Goal: Information Seeking & Learning: Understand process/instructions

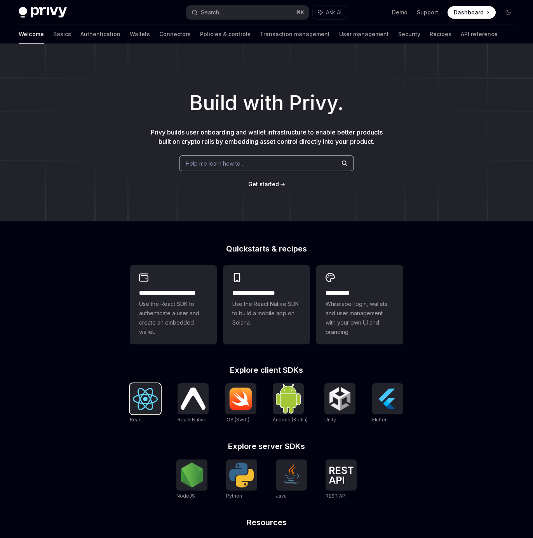
click at [150, 395] on img at bounding box center [145, 399] width 25 height 22
click at [141, 398] on img at bounding box center [145, 399] width 25 height 22
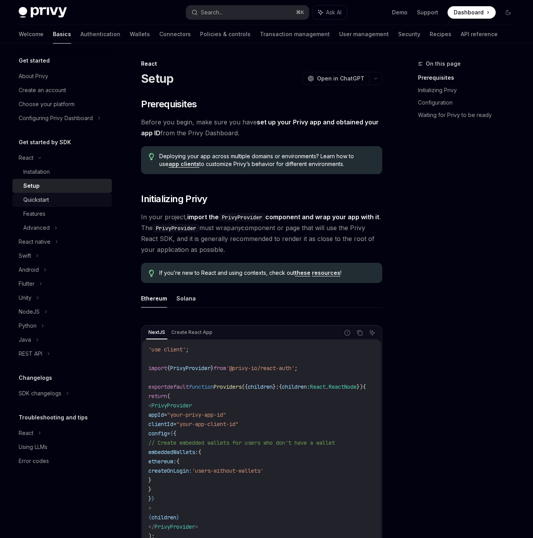
click at [65, 199] on div "Quickstart" at bounding box center [65, 199] width 84 height 9
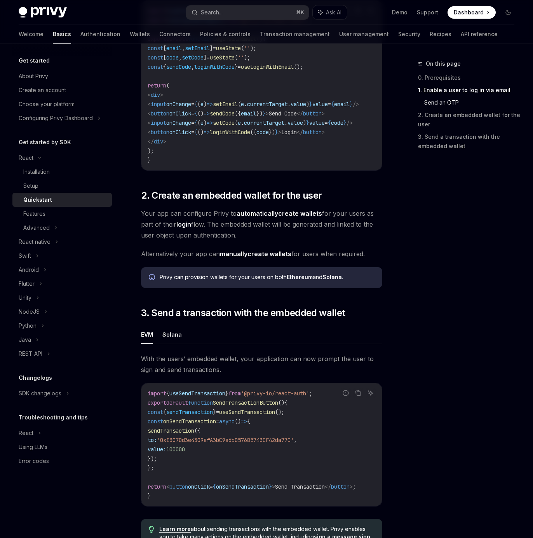
scroll to position [341, 0]
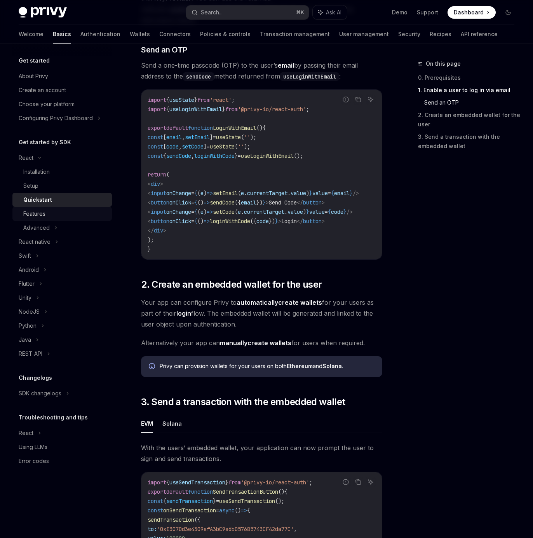
click at [47, 214] on div "Features" at bounding box center [65, 213] width 84 height 9
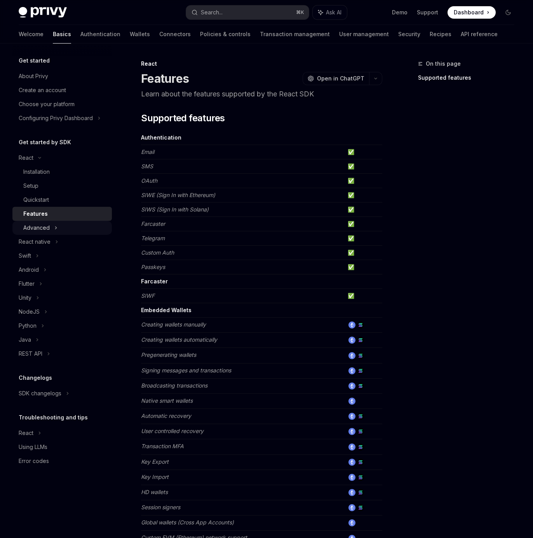
click at [48, 228] on div "Advanced" at bounding box center [36, 227] width 26 height 9
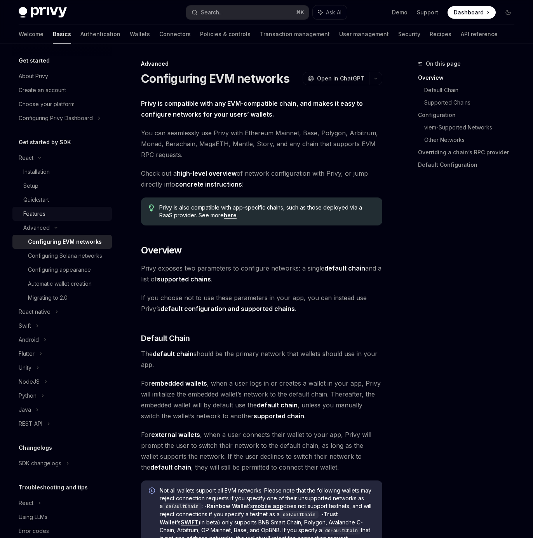
click at [46, 213] on div "Features" at bounding box center [65, 213] width 84 height 9
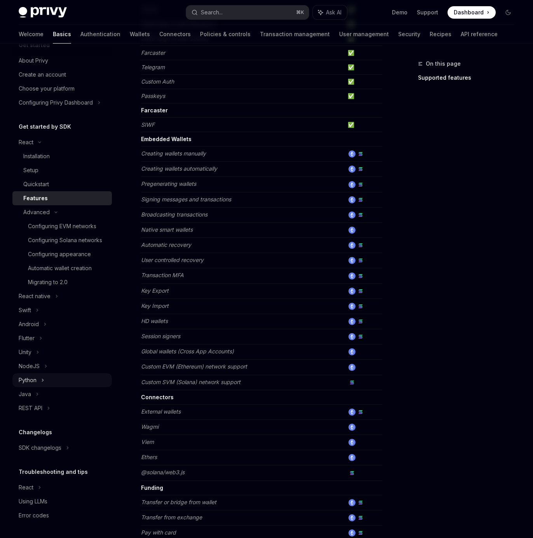
scroll to position [169, 0]
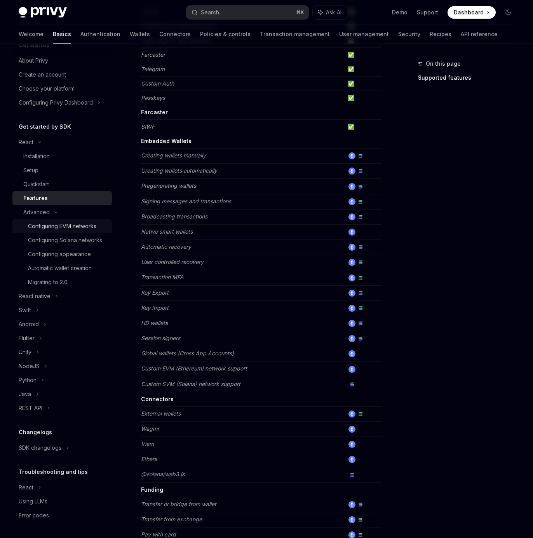
click at [69, 222] on div "Configuring EVM networks" at bounding box center [62, 226] width 68 height 9
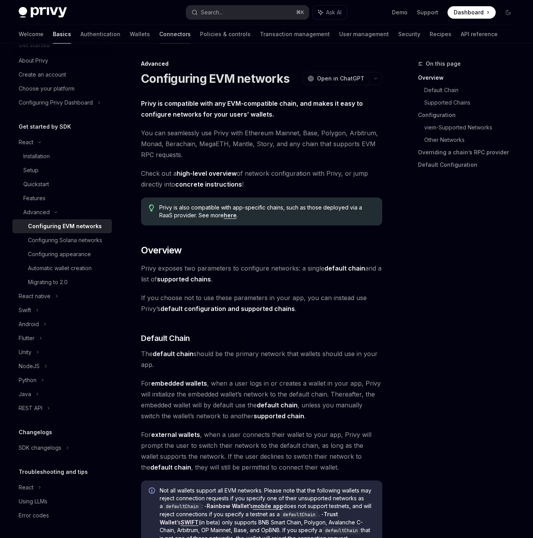
click at [159, 31] on link "Connectors" at bounding box center [174, 34] width 31 height 19
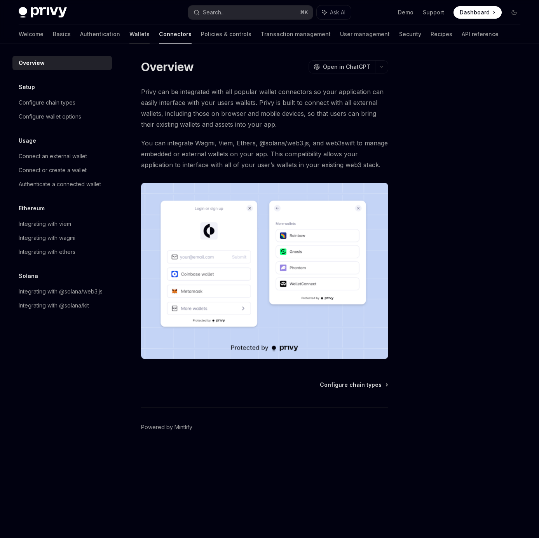
click at [129, 35] on link "Wallets" at bounding box center [139, 34] width 20 height 19
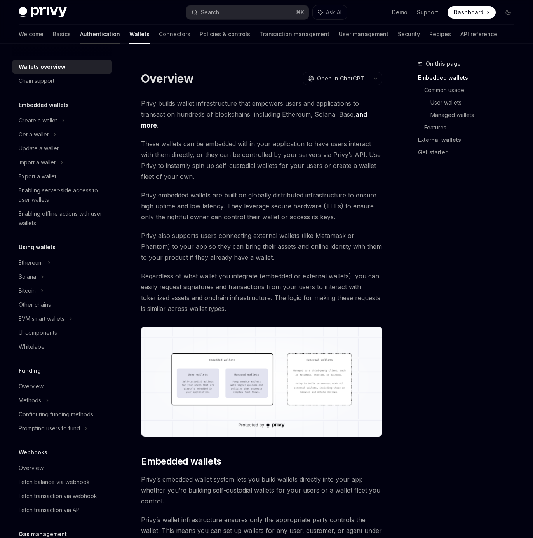
click at [80, 33] on link "Authentication" at bounding box center [100, 34] width 40 height 19
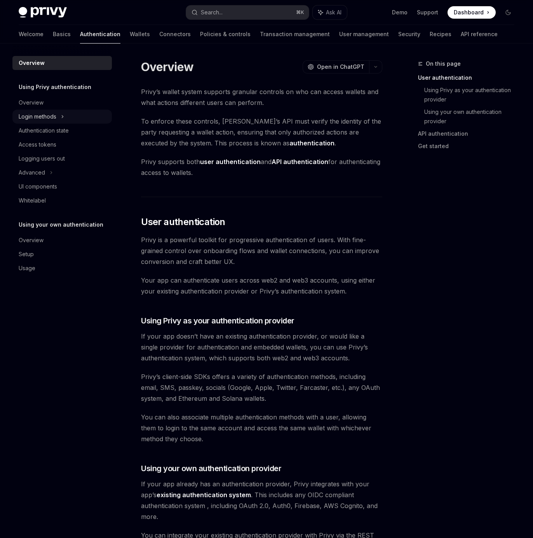
click at [59, 115] on div "Login methods" at bounding box center [62, 117] width 100 height 14
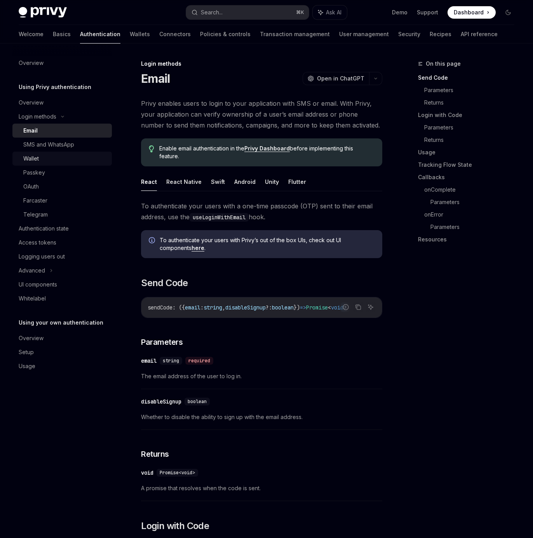
click at [57, 156] on div "Wallet" at bounding box center [65, 158] width 84 height 9
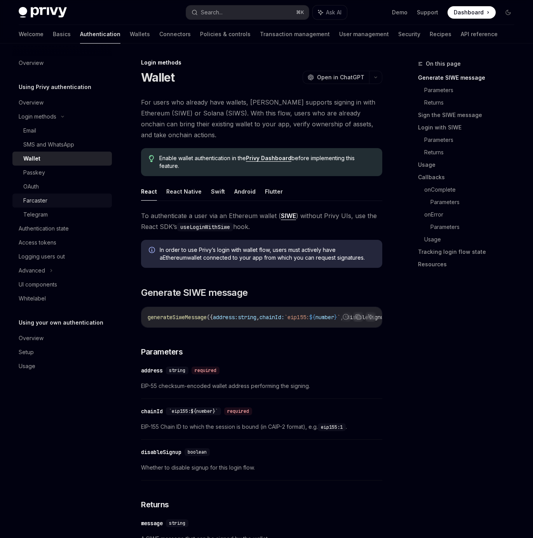
scroll to position [2, 0]
click at [58, 231] on div "Authentication state" at bounding box center [44, 228] width 50 height 9
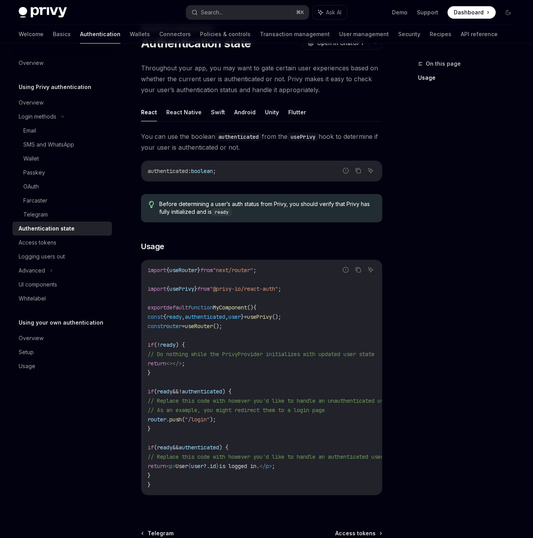
scroll to position [42, 0]
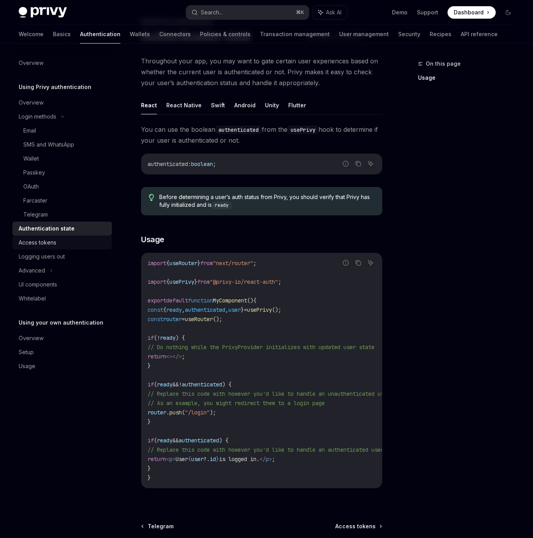
click at [54, 243] on div "Access tokens" at bounding box center [38, 242] width 38 height 9
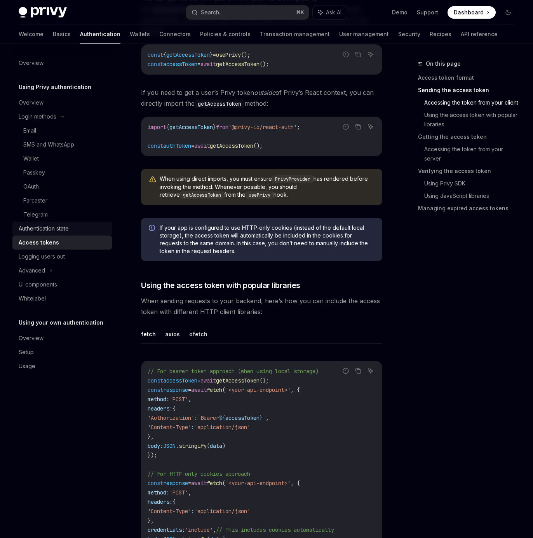
scroll to position [499, 0]
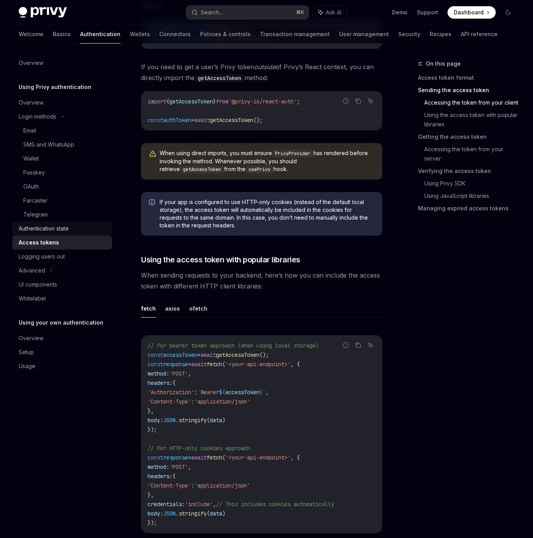
click at [49, 228] on div "Authentication state" at bounding box center [44, 228] width 50 height 9
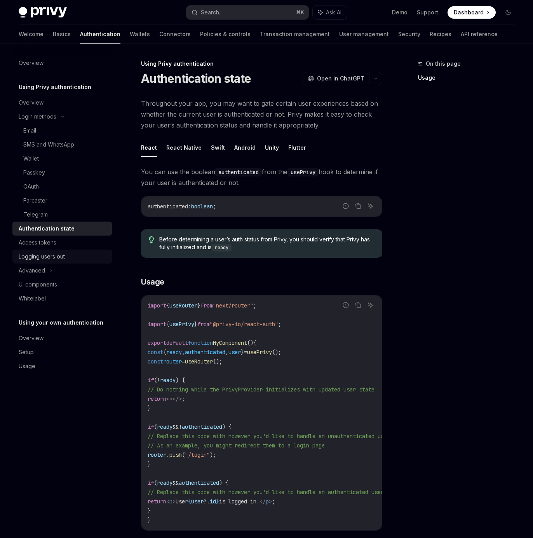
click at [70, 256] on div "Logging users out" at bounding box center [63, 256] width 89 height 9
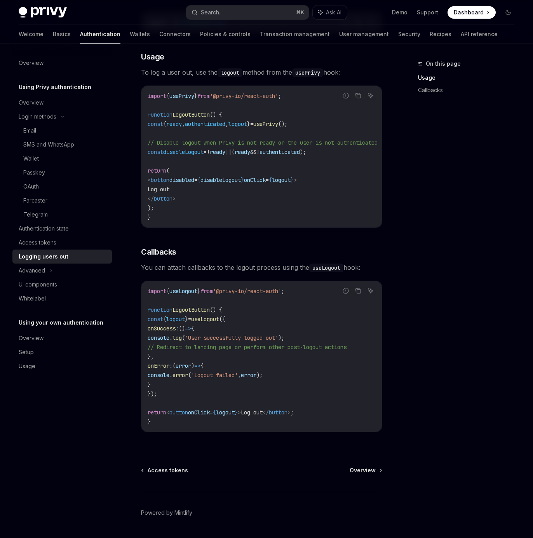
scroll to position [145, 0]
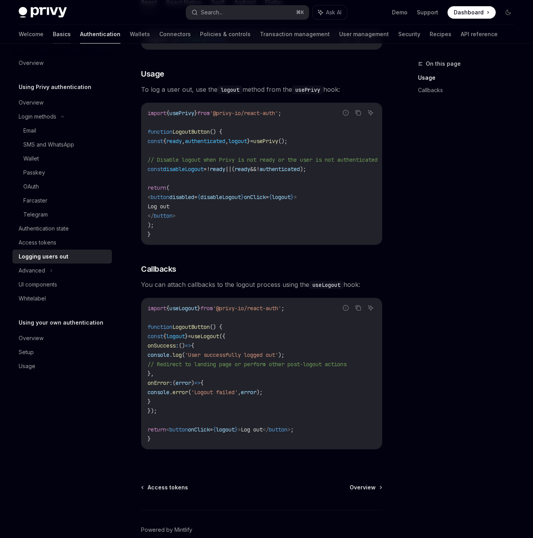
click at [53, 37] on link "Basics" at bounding box center [62, 34] width 18 height 19
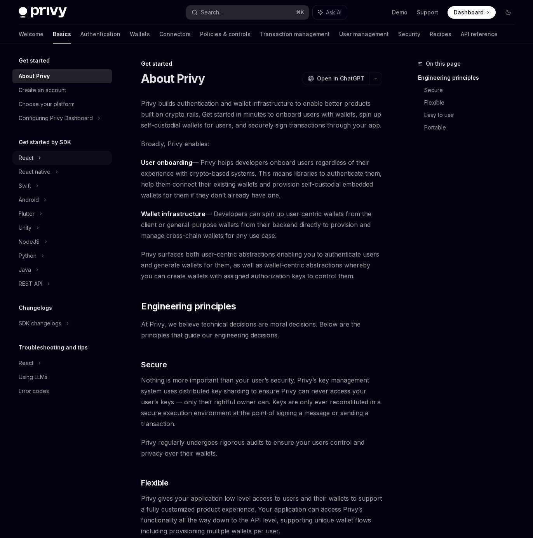
click at [39, 157] on icon at bounding box center [39, 158] width 1 height 2
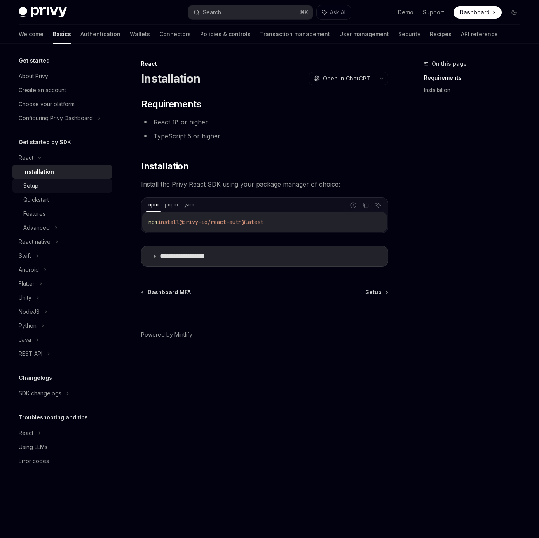
click at [40, 186] on div "Setup" at bounding box center [65, 185] width 84 height 9
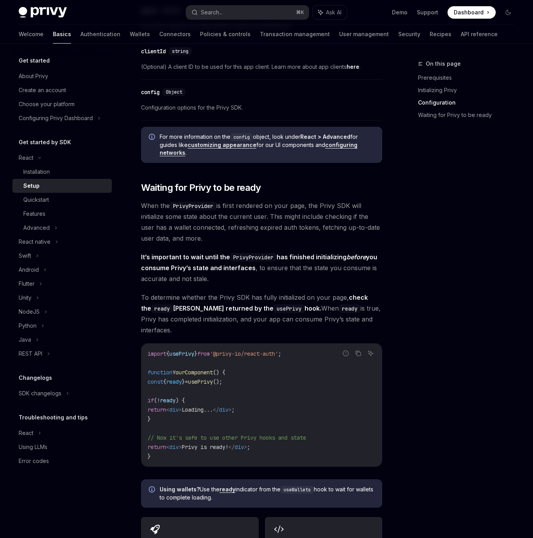
scroll to position [624, 0]
click at [32, 202] on div "Quickstart" at bounding box center [36, 199] width 26 height 9
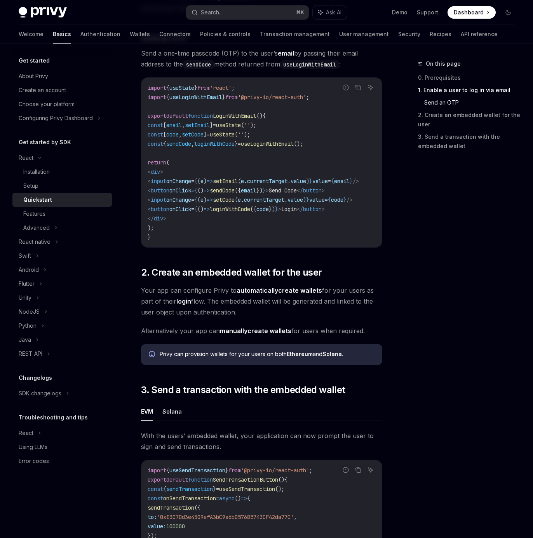
scroll to position [593, 0]
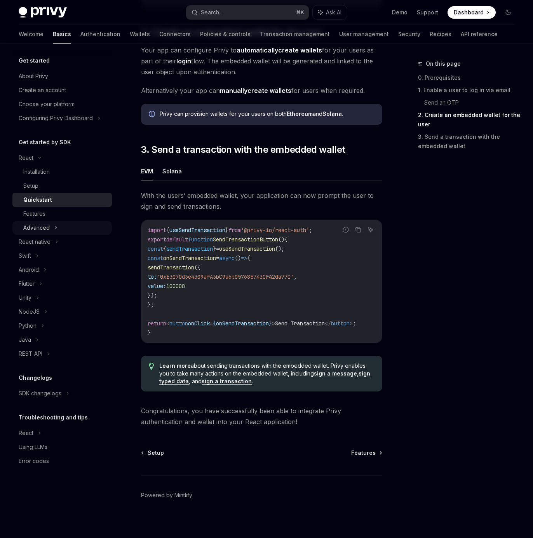
click at [56, 229] on icon at bounding box center [56, 228] width 1 height 2
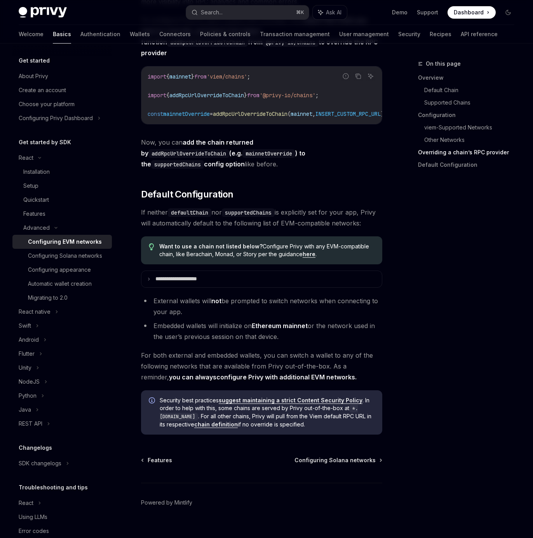
scroll to position [1921, 0]
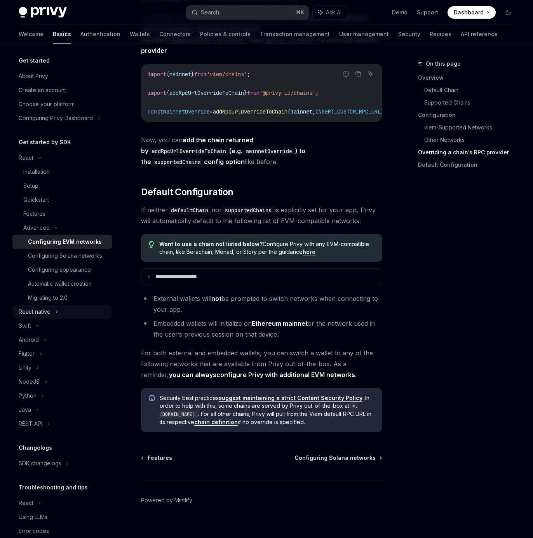
click at [34, 316] on div "React native" at bounding box center [35, 311] width 32 height 9
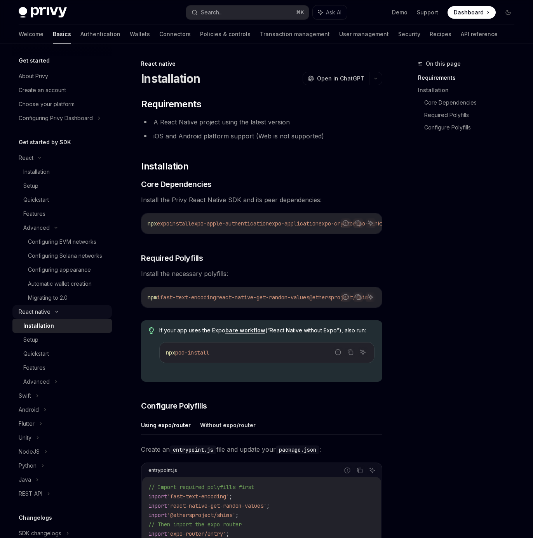
click at [44, 316] on div "React native" at bounding box center [35, 311] width 32 height 9
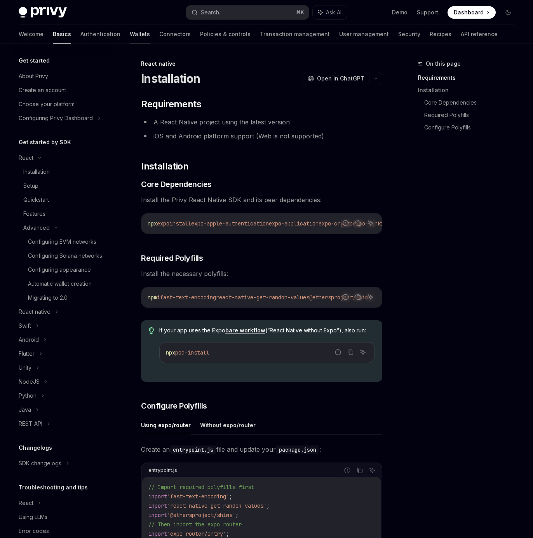
click at [130, 32] on link "Wallets" at bounding box center [140, 34] width 20 height 19
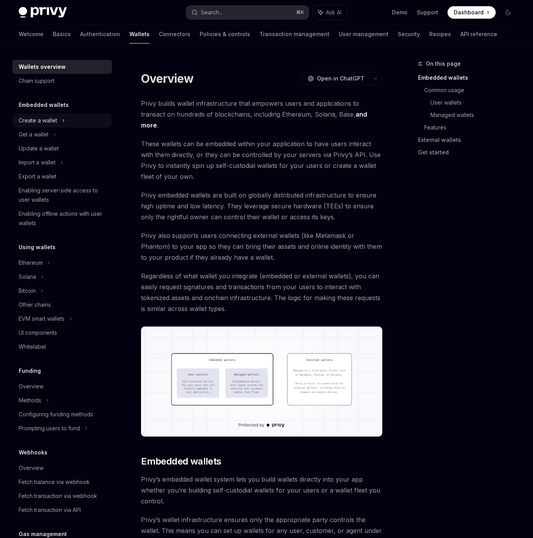
click at [53, 121] on div "Create a wallet" at bounding box center [38, 120] width 38 height 9
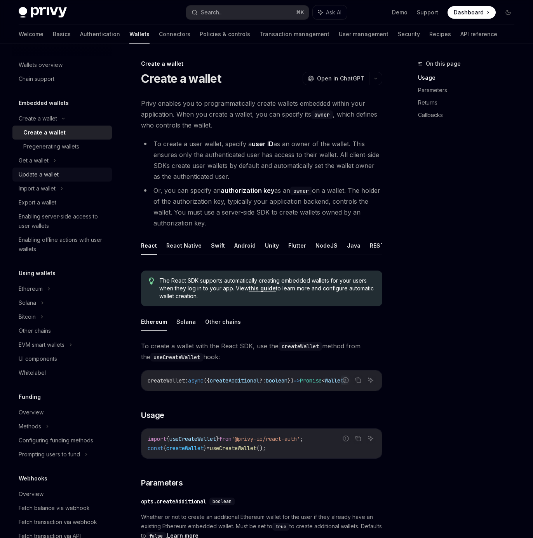
scroll to position [9, 0]
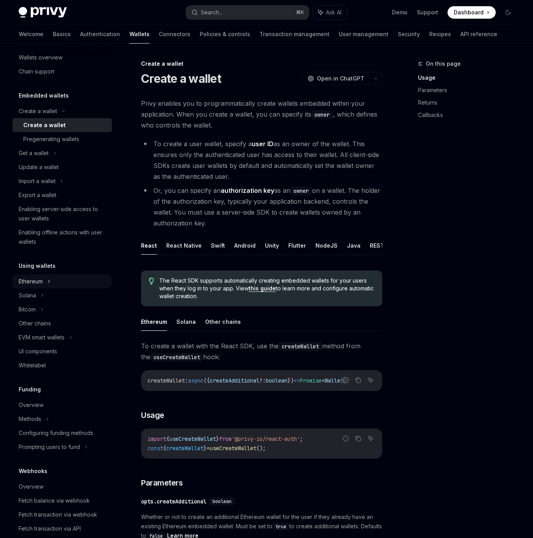
click at [45, 286] on div "Ethereum" at bounding box center [62, 281] width 100 height 14
type textarea "*"
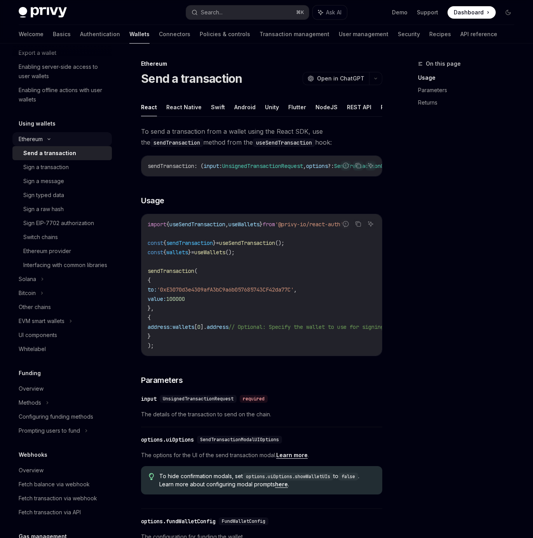
scroll to position [154, 0]
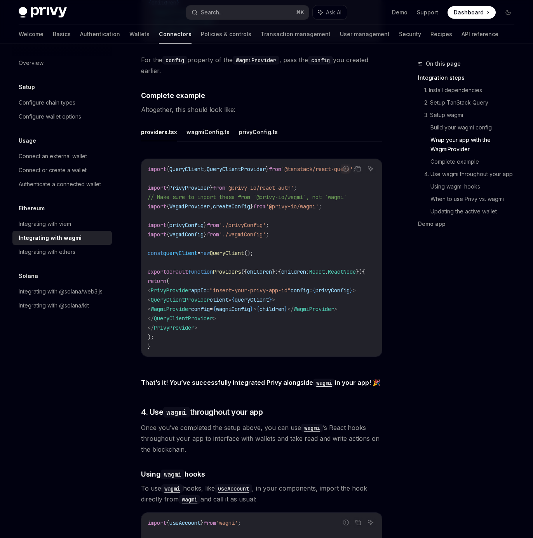
scroll to position [1461, 0]
click at [267, 142] on button "privyConfig.ts" at bounding box center [258, 132] width 39 height 18
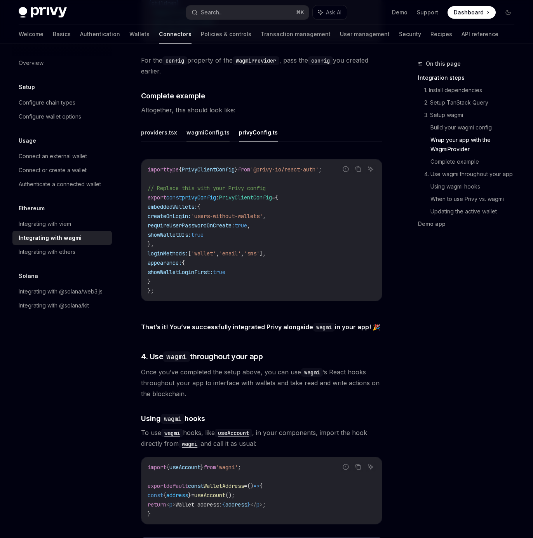
click at [202, 142] on button "wagmiConfig.ts" at bounding box center [208, 132] width 43 height 18
type textarea "*"
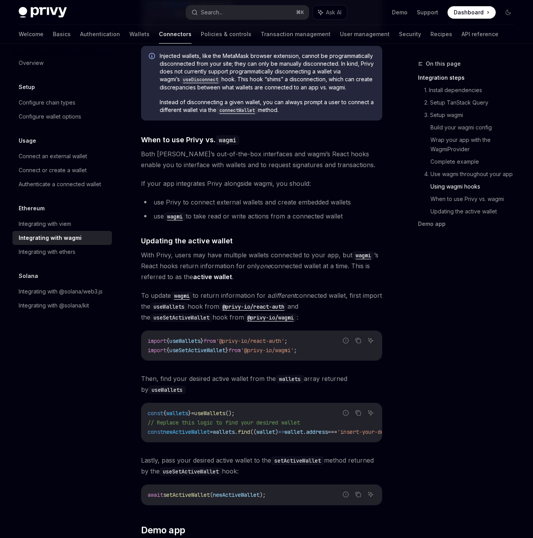
scroll to position [2132, 0]
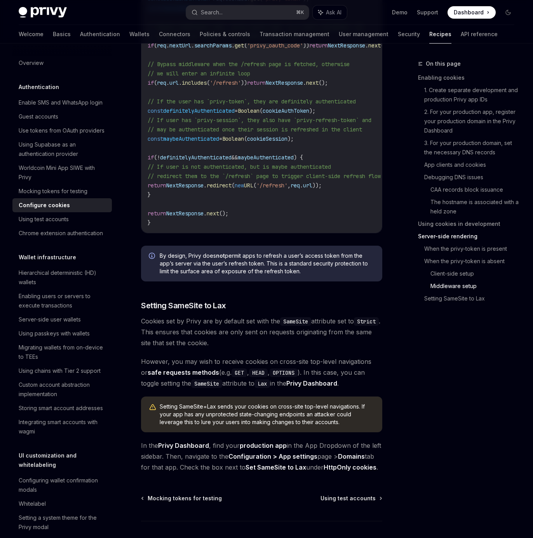
scroll to position [2722, 0]
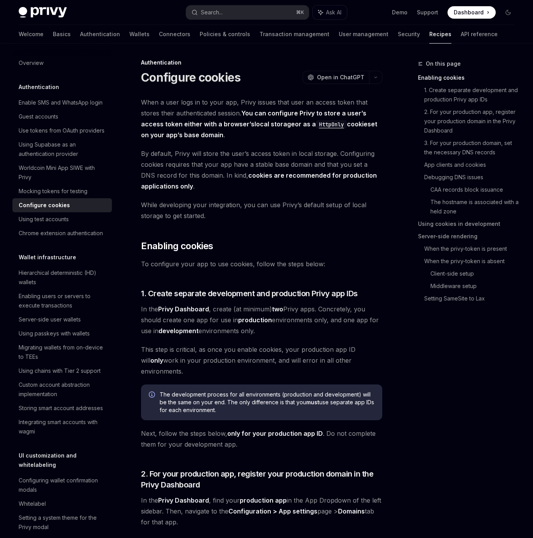
scroll to position [2, 0]
click at [278, 207] on span "While developing your integration, you can use Privy’s default setup of local s…" at bounding box center [261, 210] width 241 height 22
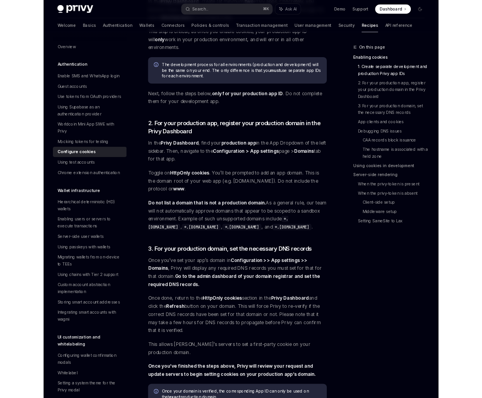
scroll to position [0, 0]
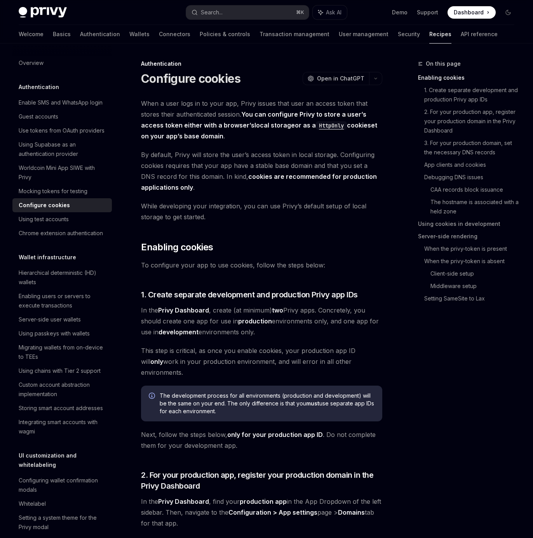
type textarea "*"
